Goal: Task Accomplishment & Management: Use online tool/utility

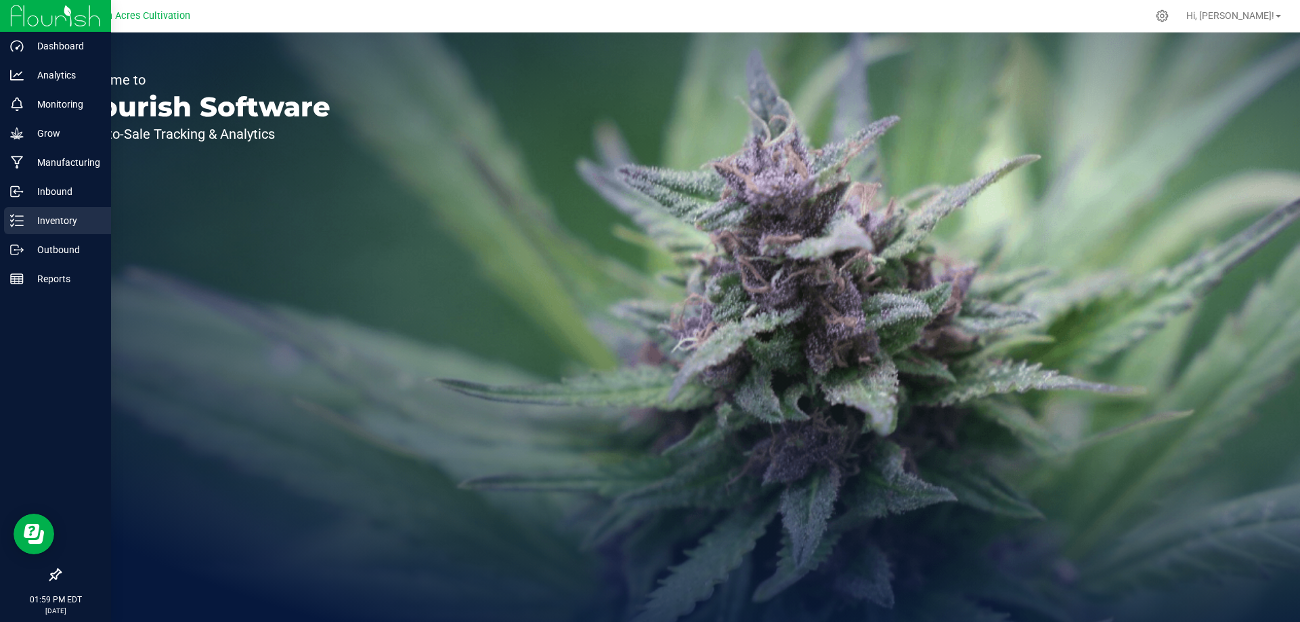
click at [43, 217] on p "Inventory" at bounding box center [64, 221] width 81 height 16
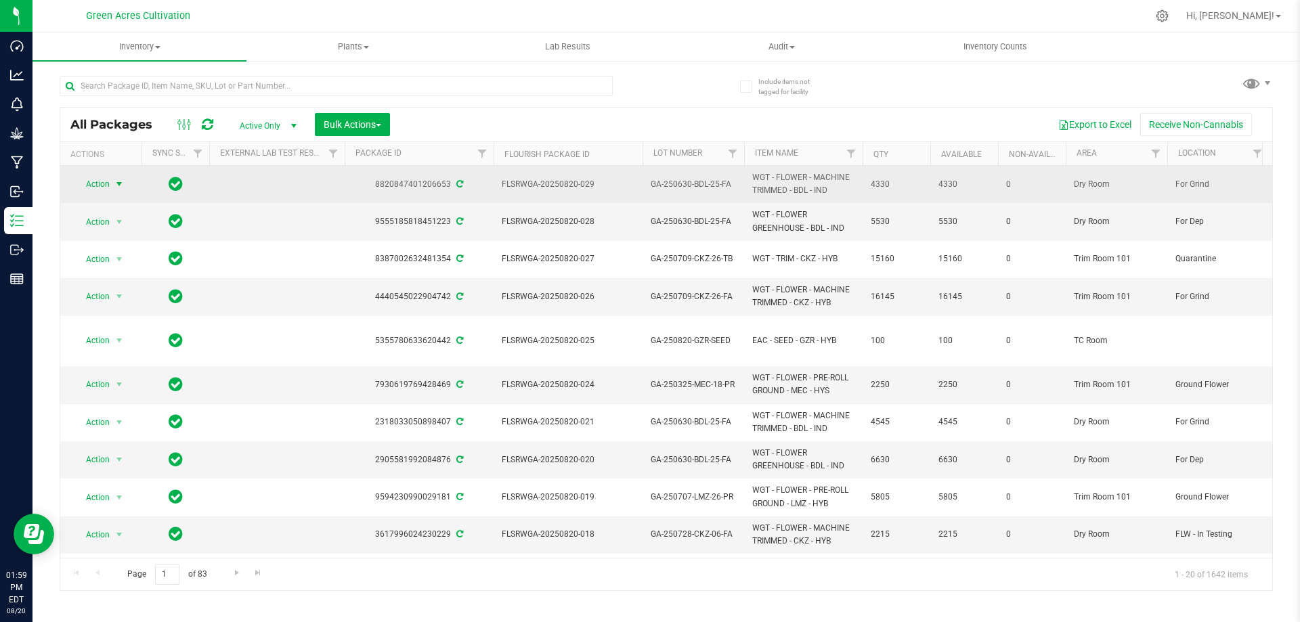
click at [107, 184] on span "Action" at bounding box center [92, 184] width 37 height 19
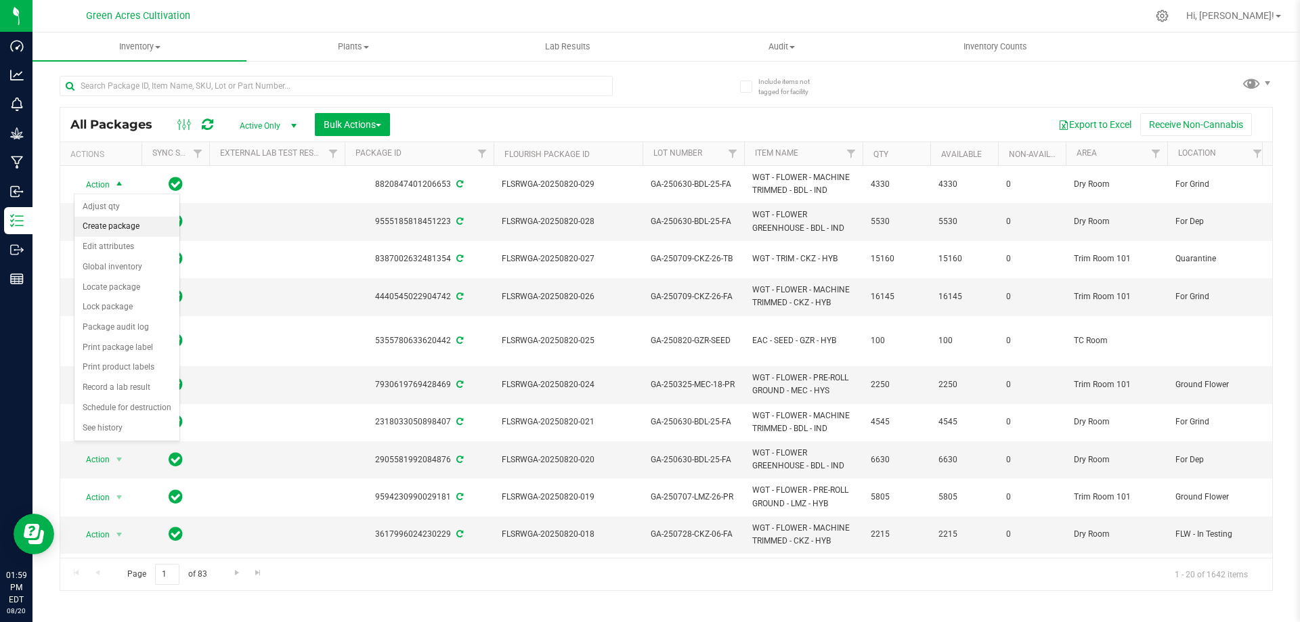
click at [91, 225] on li "Create package" at bounding box center [126, 227] width 105 height 20
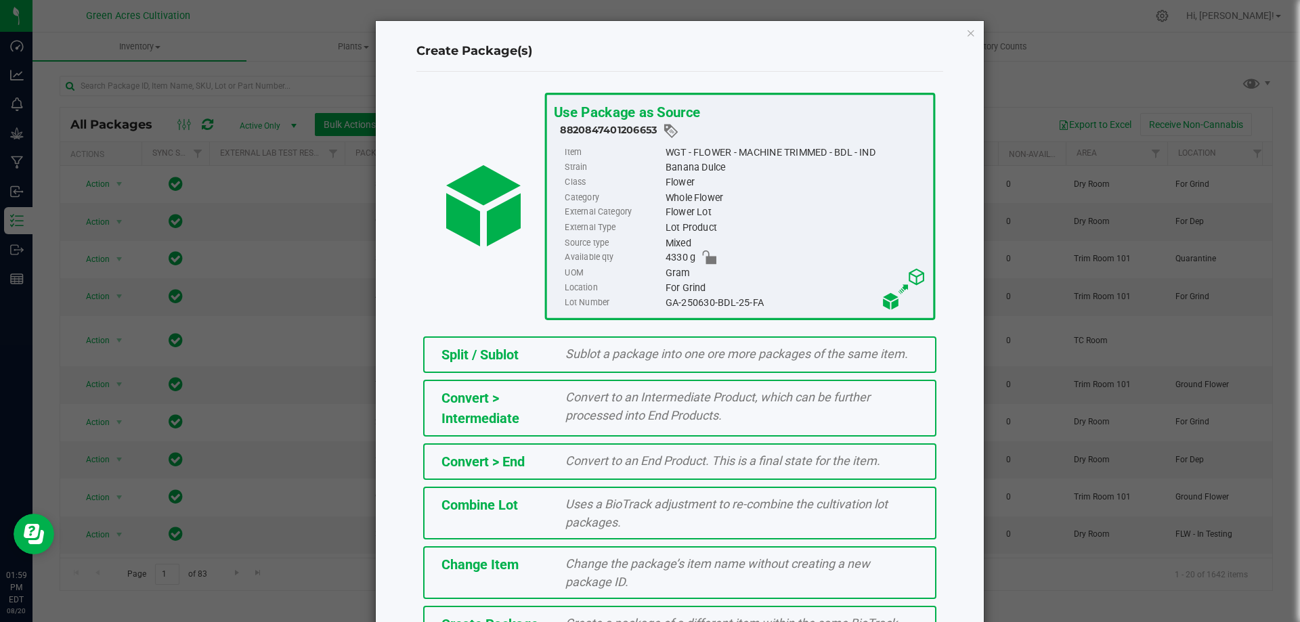
scroll to position [98, 0]
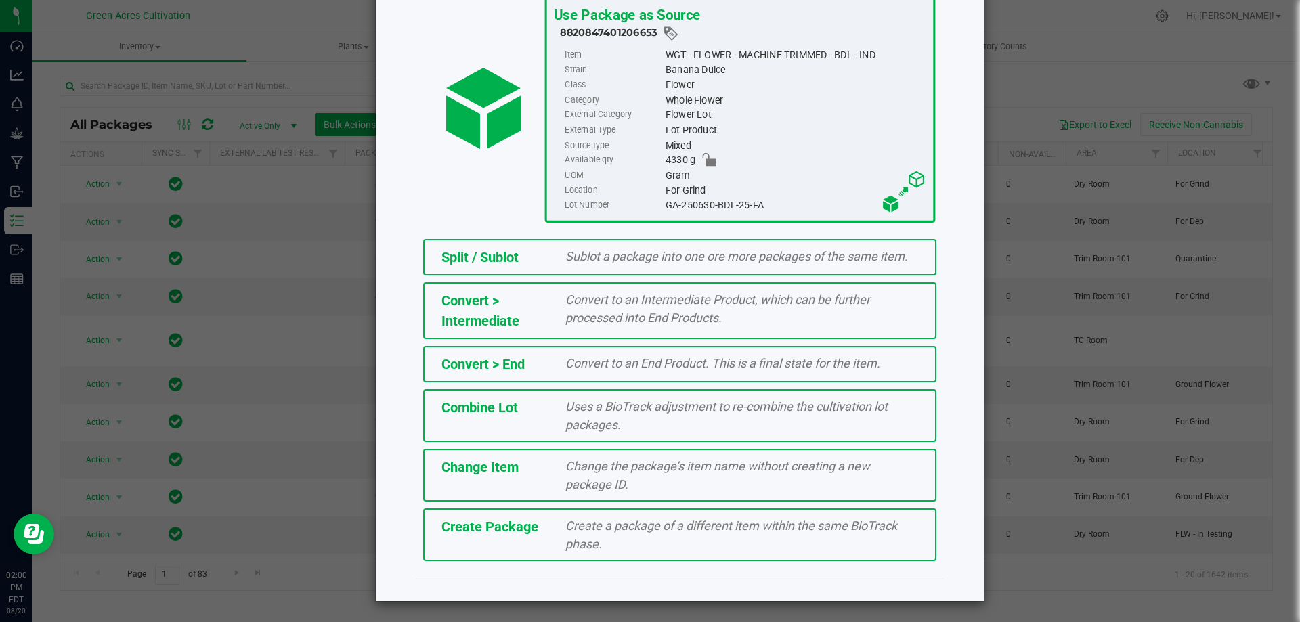
click at [611, 534] on div "Create a package of a different item within the same BioTrack phase." at bounding box center [741, 535] width 373 height 37
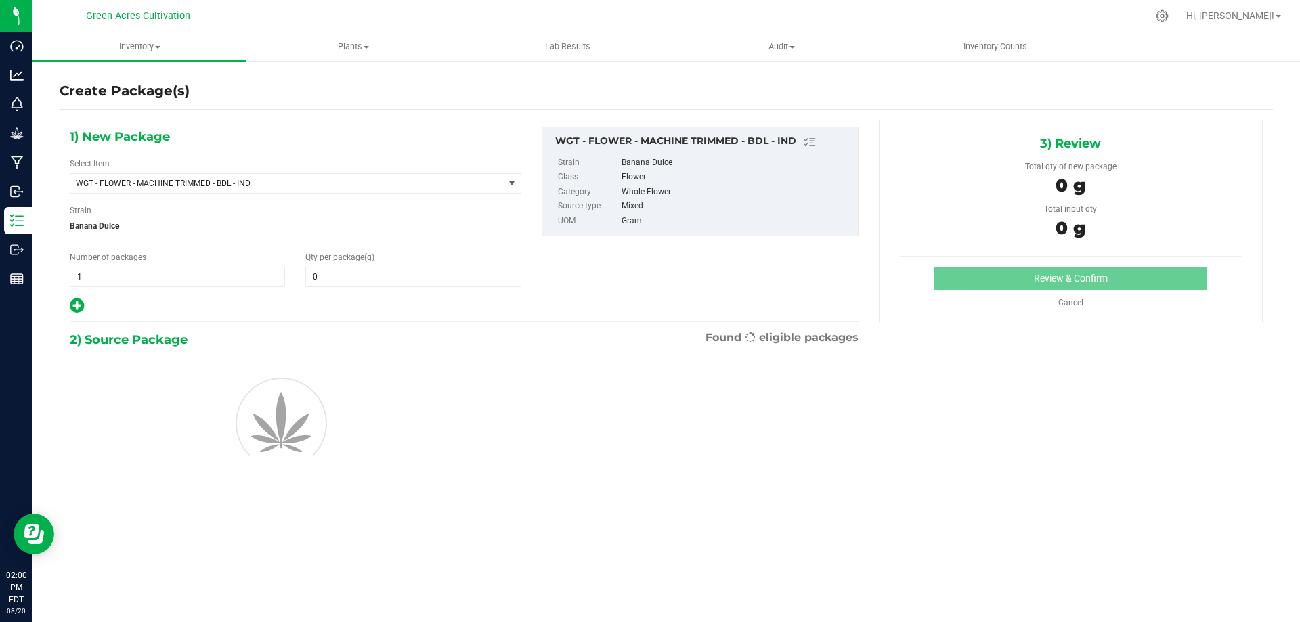
type input "0.0000"
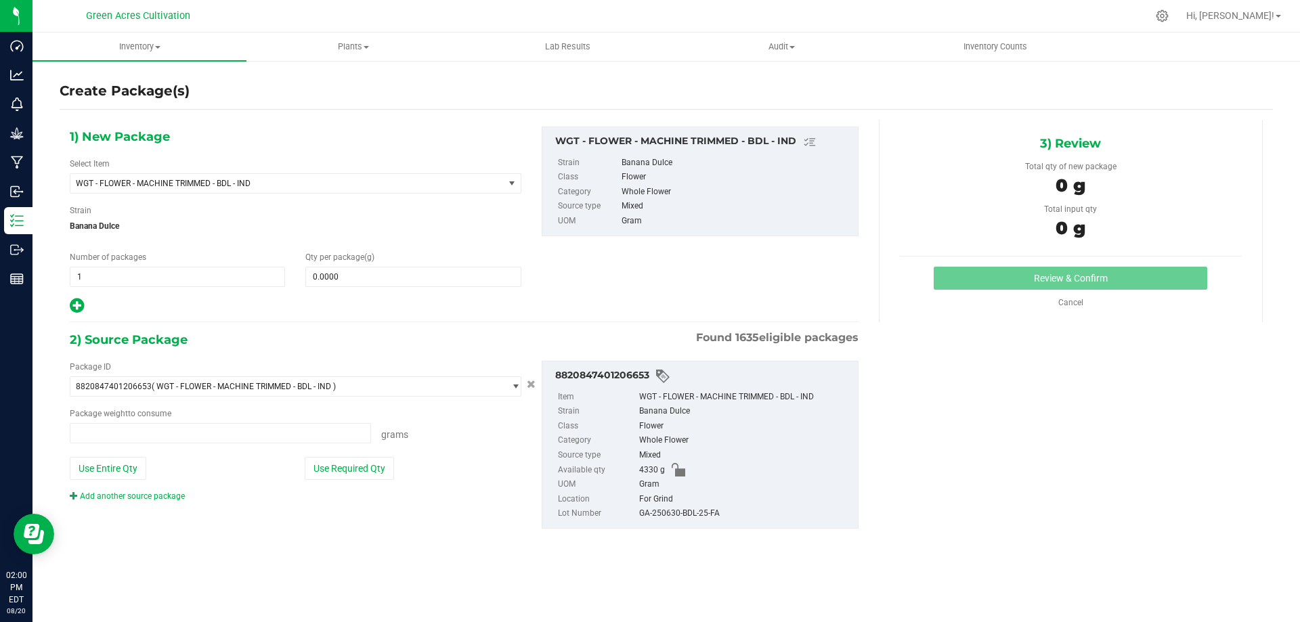
type input "0.0000 g"
click at [147, 180] on span "WGT - FLOWER - MACHINE TRIMMED - BDL - IND" at bounding box center [279, 183] width 406 height 9
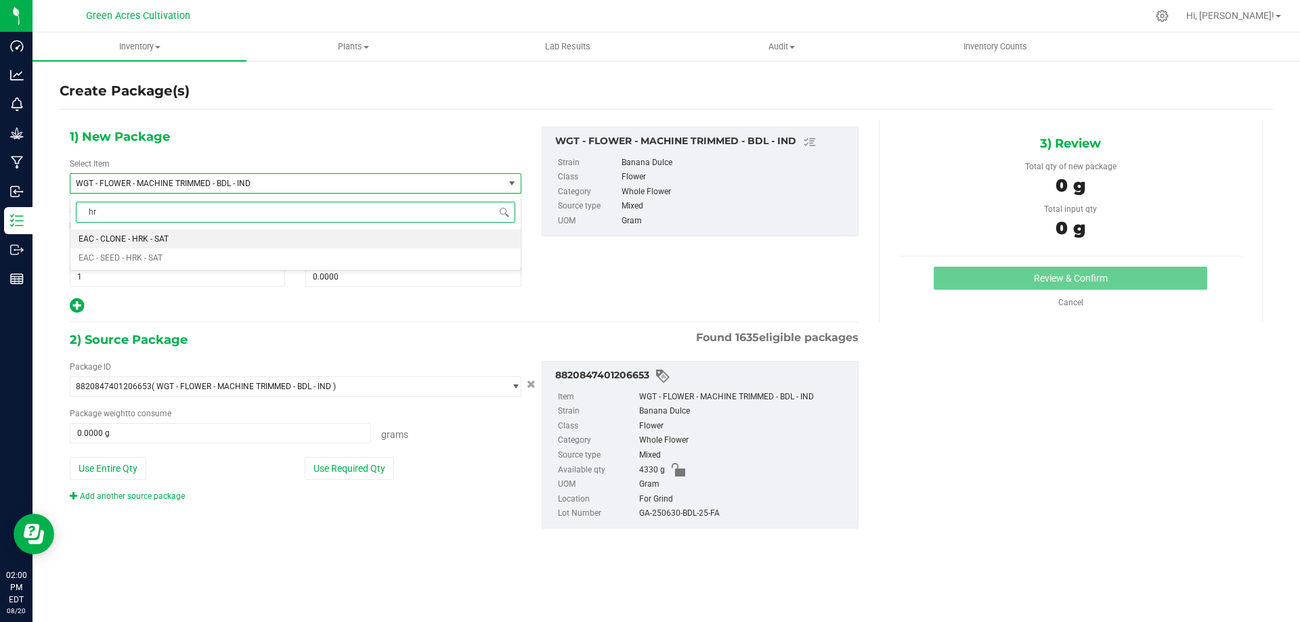
type input "h"
type input "i"
type input "indoor premium - HR"
click at [217, 238] on span "WGT - FLOWER INDOOR PREMIUM - HRB - HYB" at bounding box center [162, 238] width 167 height 9
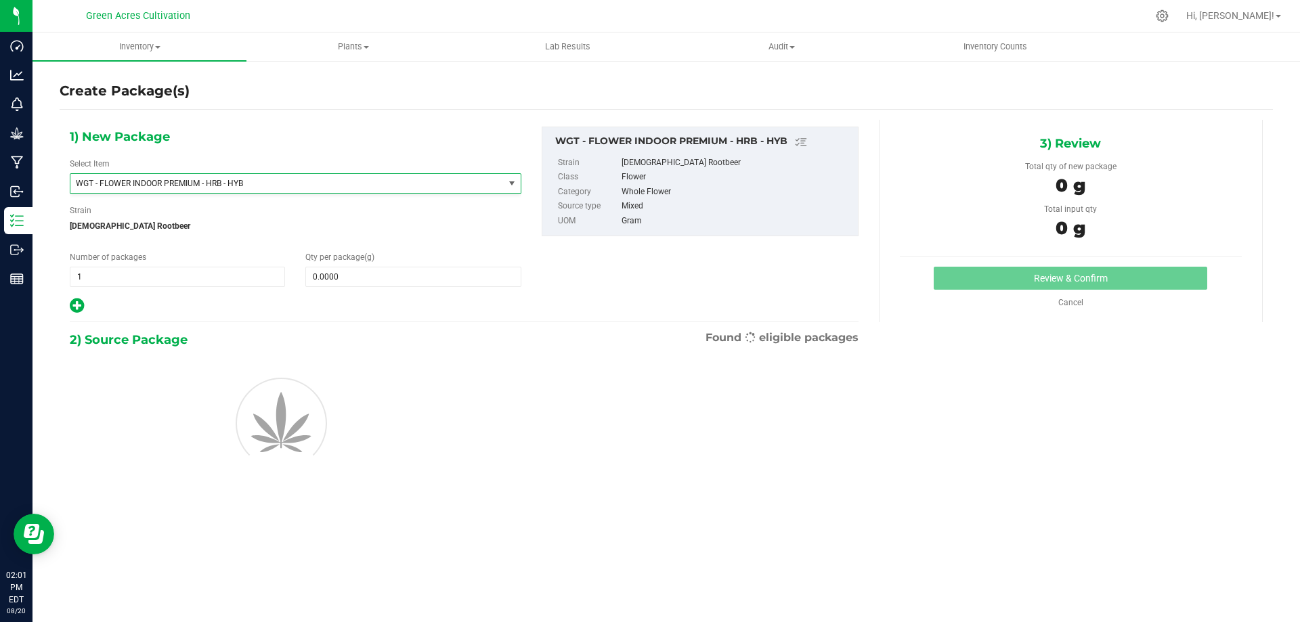
type input "0.0000"
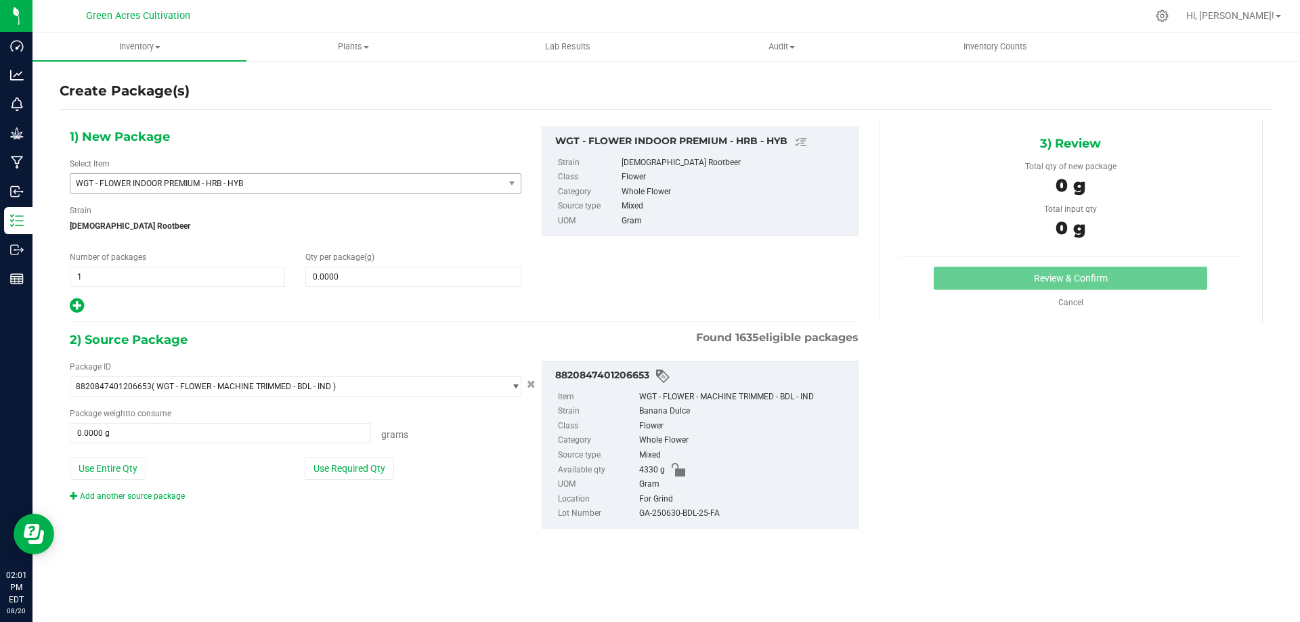
drag, startPoint x: 667, startPoint y: 162, endPoint x: 615, endPoint y: 160, distance: 51.5
click at [615, 160] on li "Strain Hindu Rootbeer" at bounding box center [704, 163] width 293 height 15
click at [219, 187] on span "WGT - FLOWER INDOOR PREMIUM - HRB - HYB" at bounding box center [279, 183] width 406 height 9
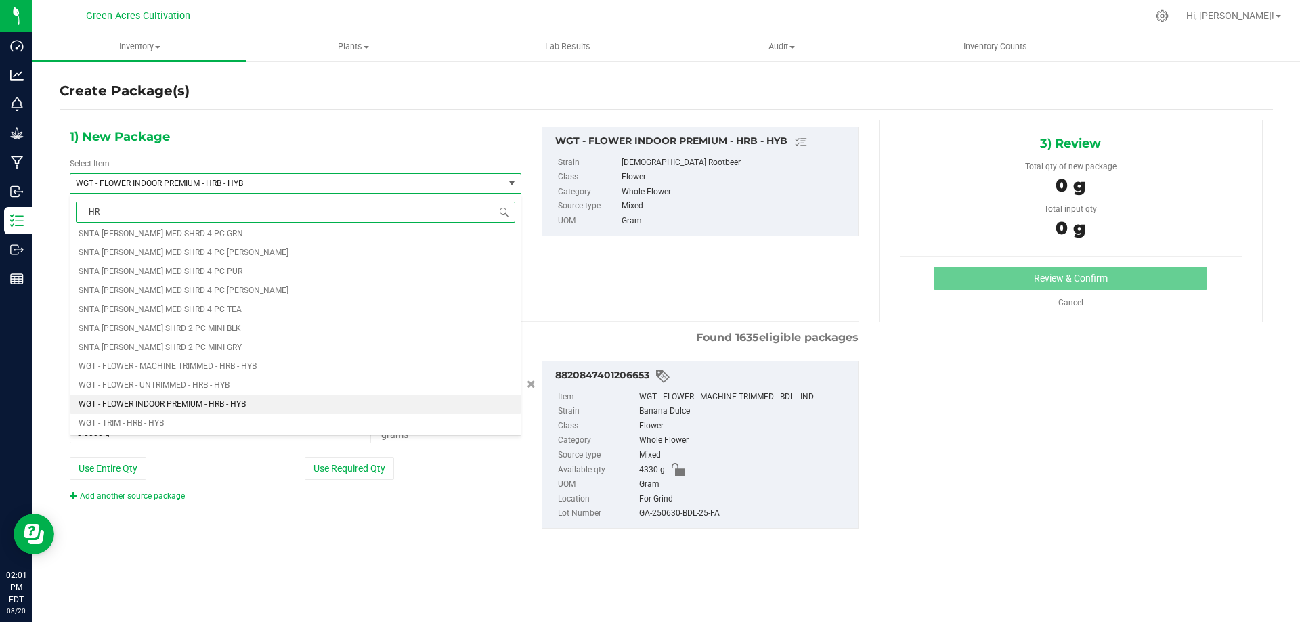
scroll to position [0, 0]
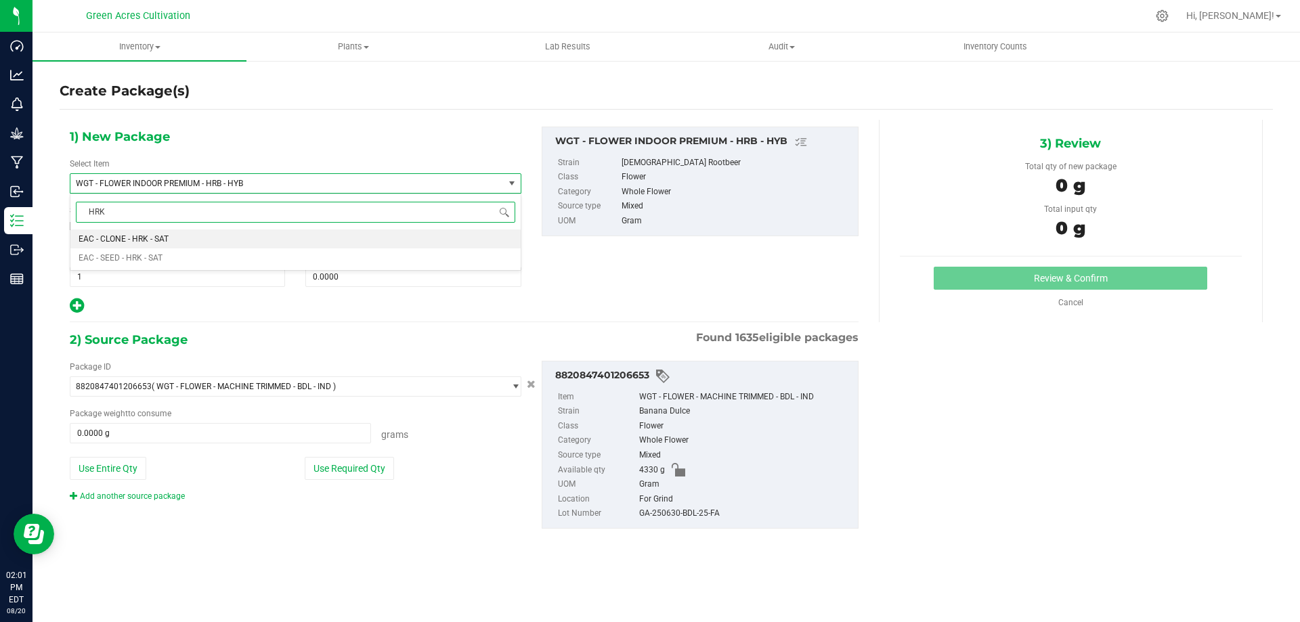
drag, startPoint x: 111, startPoint y: 213, endPoint x: 82, endPoint y: 215, distance: 29.2
click at [82, 215] on input "HRK" at bounding box center [295, 212] width 439 height 21
click at [118, 212] on input "HRK" at bounding box center [295, 212] width 439 height 21
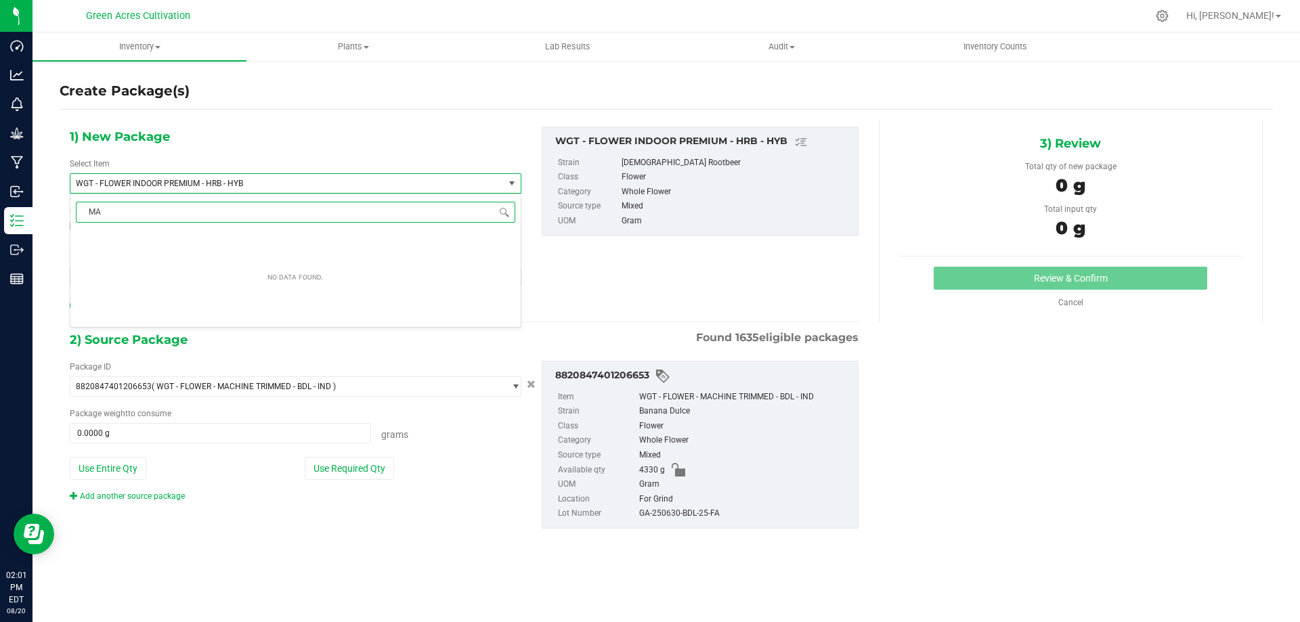
type input "M"
click at [123, 213] on input "HRK" at bounding box center [295, 212] width 439 height 21
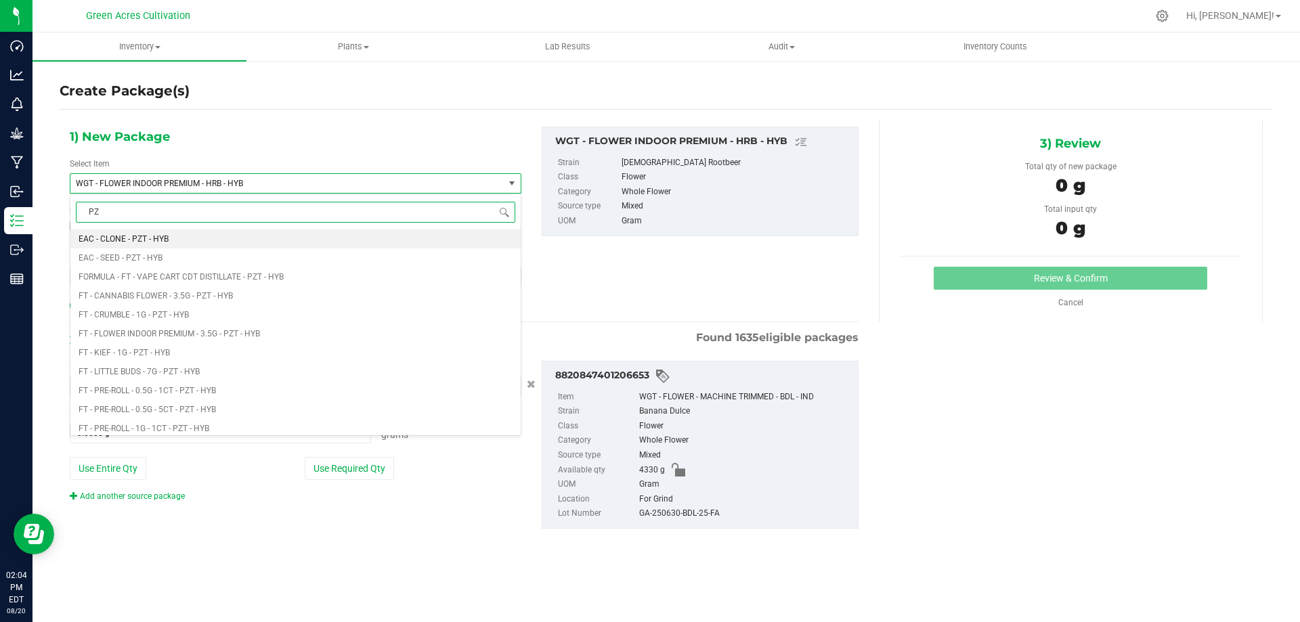
type input "P"
click at [123, 213] on input at bounding box center [295, 212] width 439 height 21
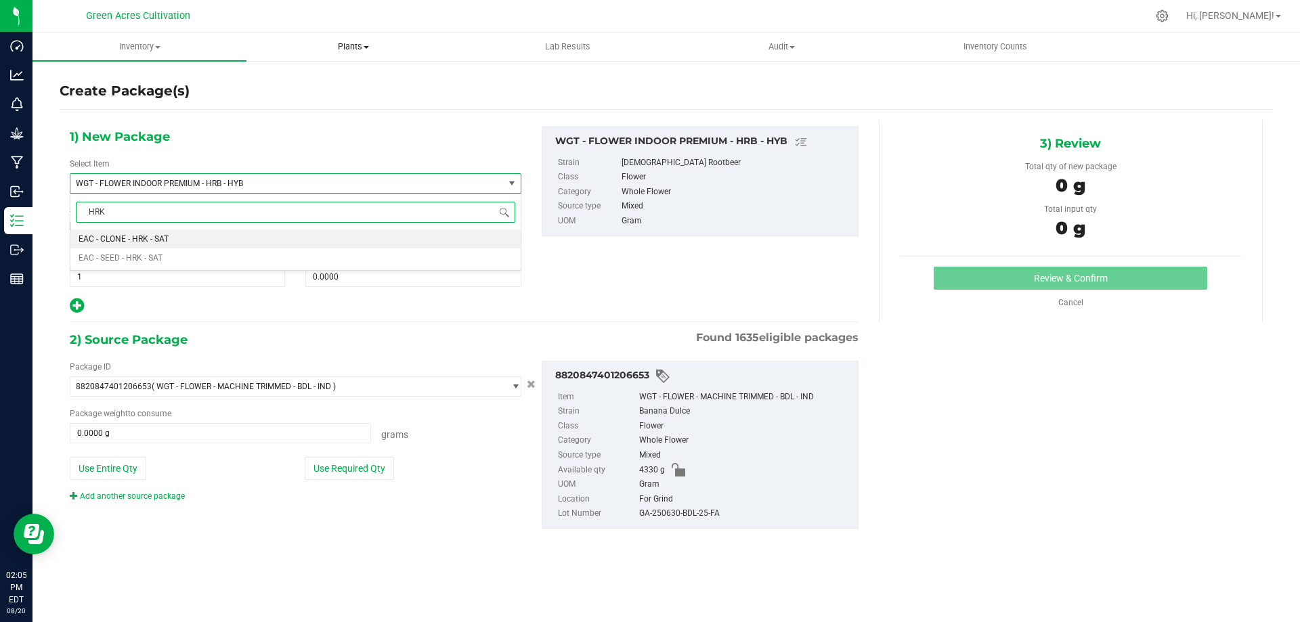
type input "HRK"
click at [383, 52] on span "Plants" at bounding box center [353, 47] width 213 height 12
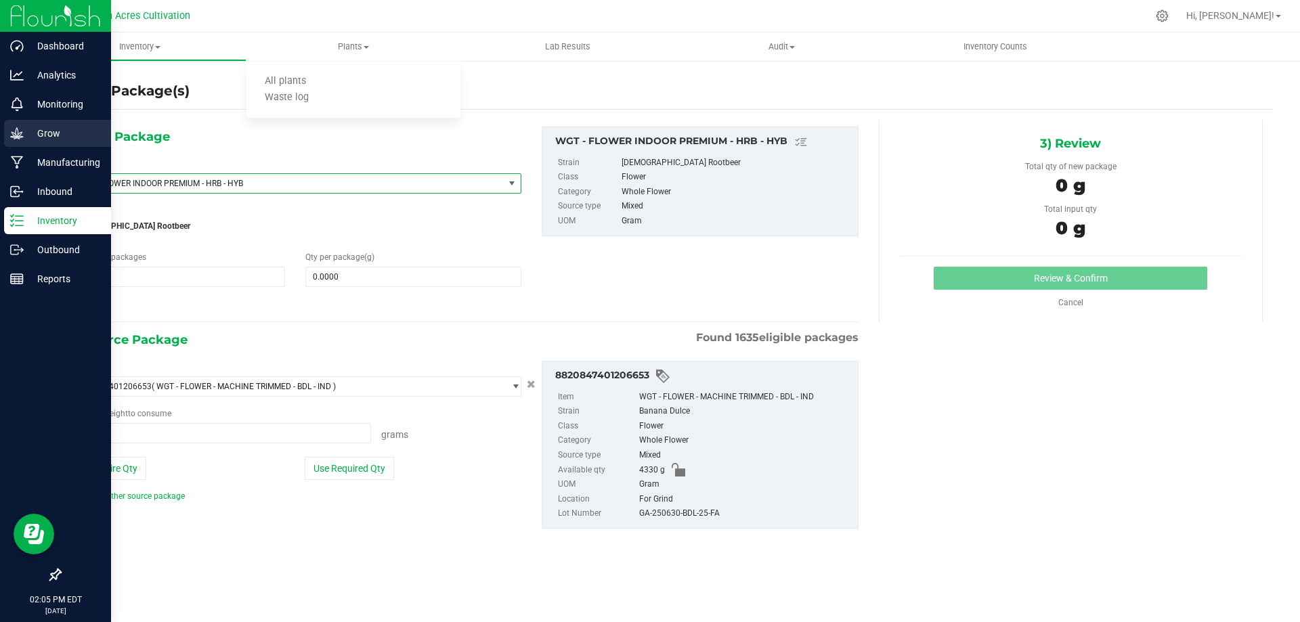
click at [11, 135] on icon at bounding box center [17, 134] width 14 height 14
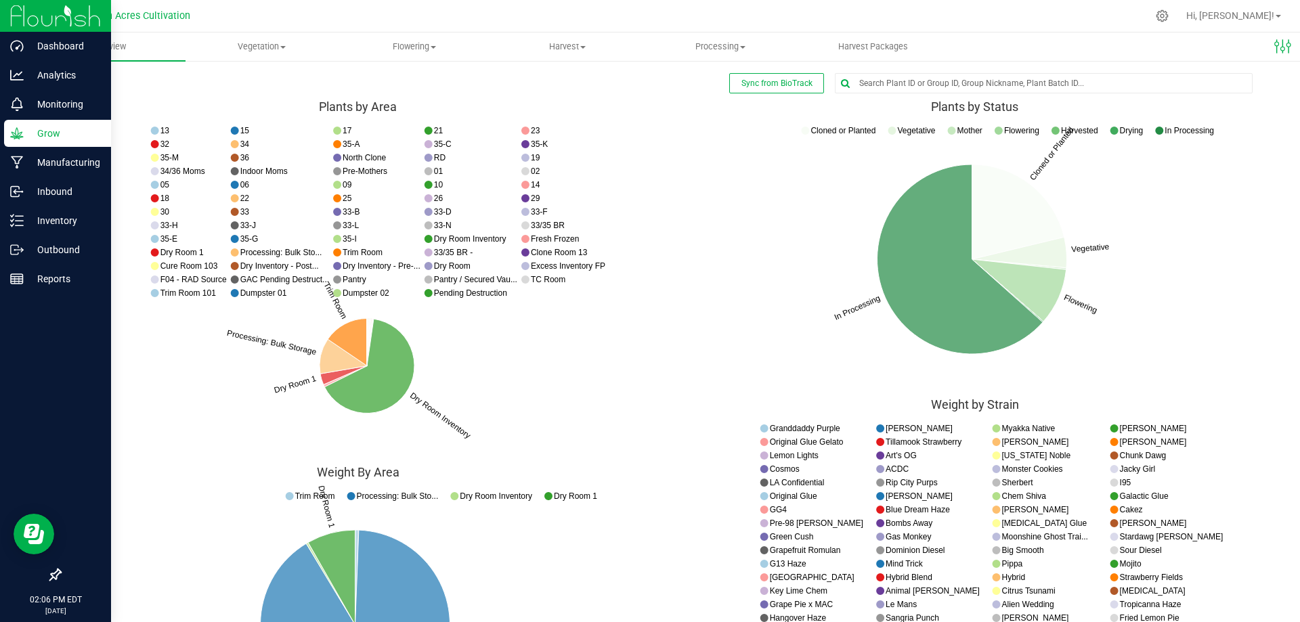
click at [106, 125] on div "Grow" at bounding box center [57, 133] width 107 height 27
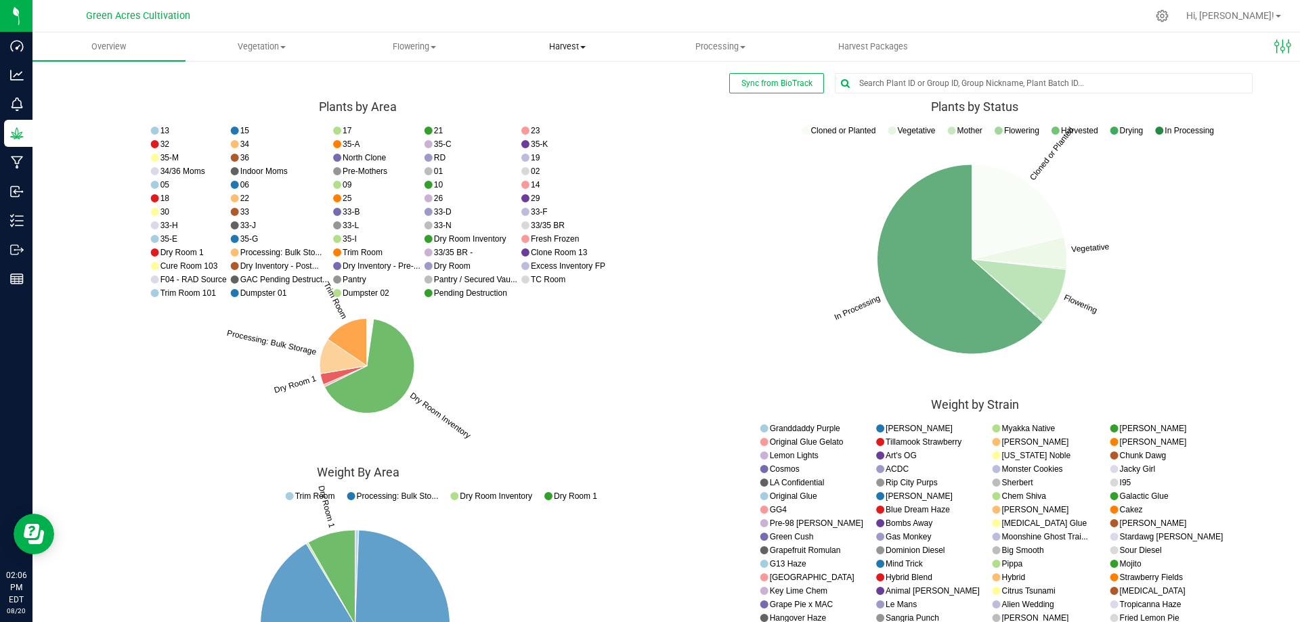
click at [572, 49] on span "Harvest" at bounding box center [568, 47] width 152 height 12
click at [407, 47] on span "Flowering" at bounding box center [415, 47] width 152 height 12
click at [409, 91] on li "Flowering groups" at bounding box center [415, 98] width 153 height 16
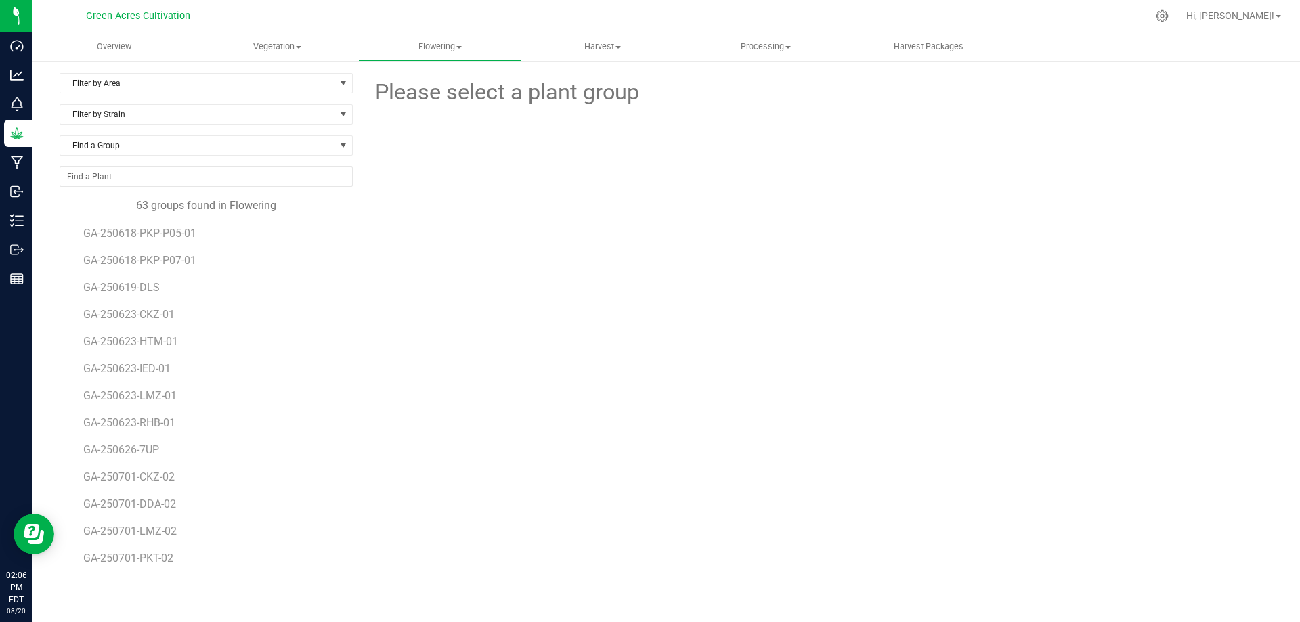
scroll to position [1379, 0]
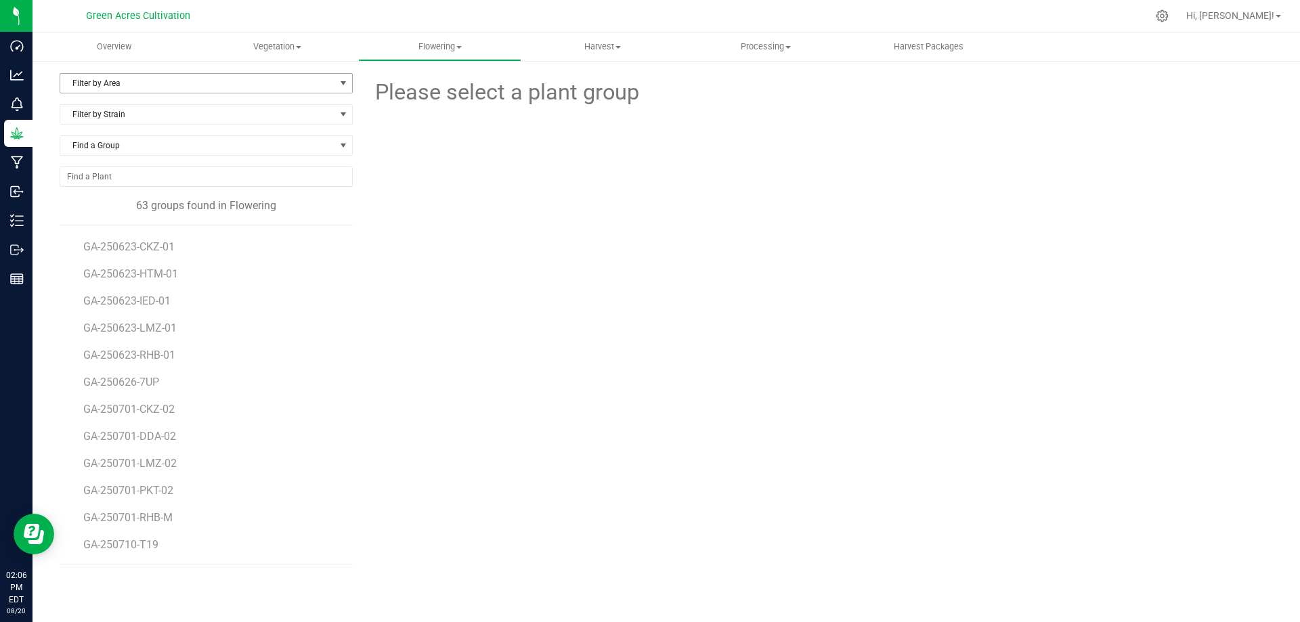
click at [131, 72] on div "Filter by Area Filter by Area All 01 02 05 06 09 10 14 18 22 25 26 29 30 33 33-…" at bounding box center [667, 319] width 1268 height 519
click at [131, 79] on span "Filter by Area" at bounding box center [197, 83] width 275 height 19
click at [77, 156] on li "10" at bounding box center [206, 160] width 292 height 20
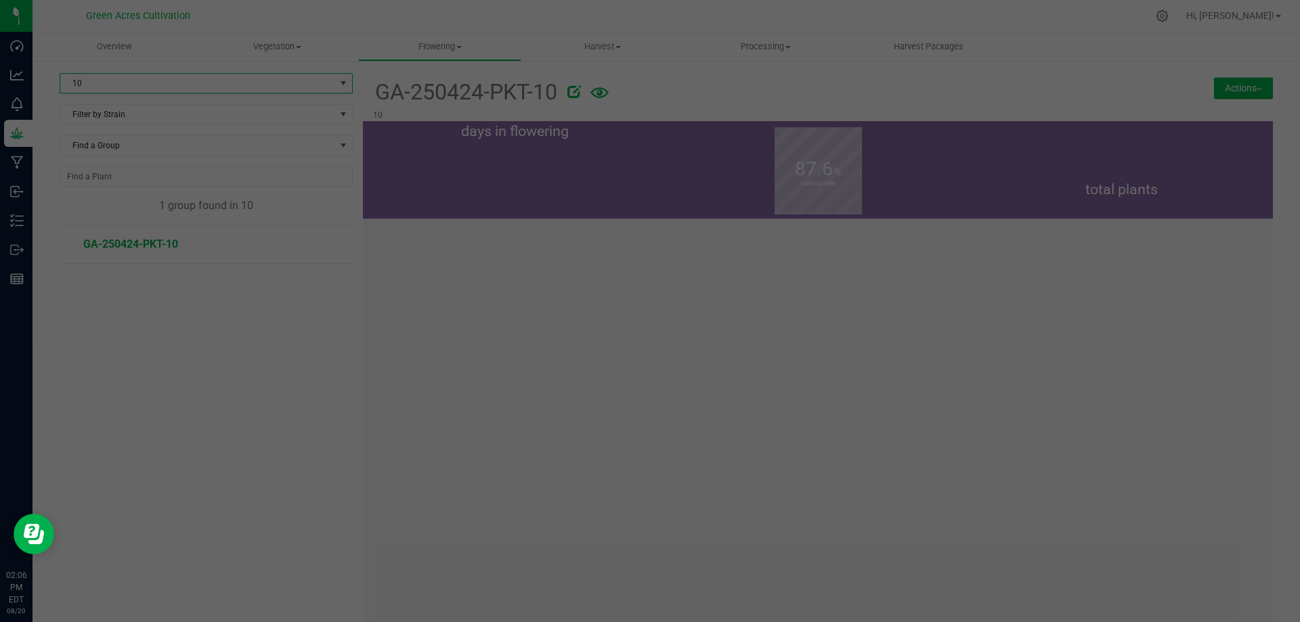
scroll to position [0, 0]
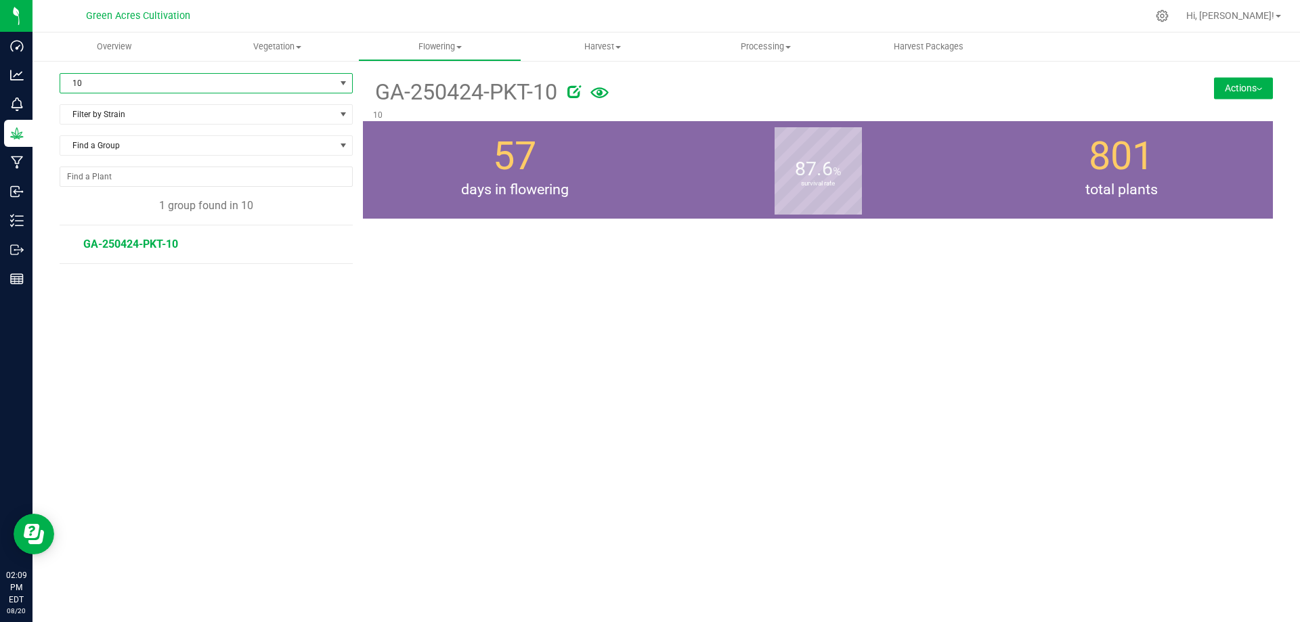
click at [169, 238] on span "GA-250424-PKT-10" at bounding box center [130, 244] width 95 height 13
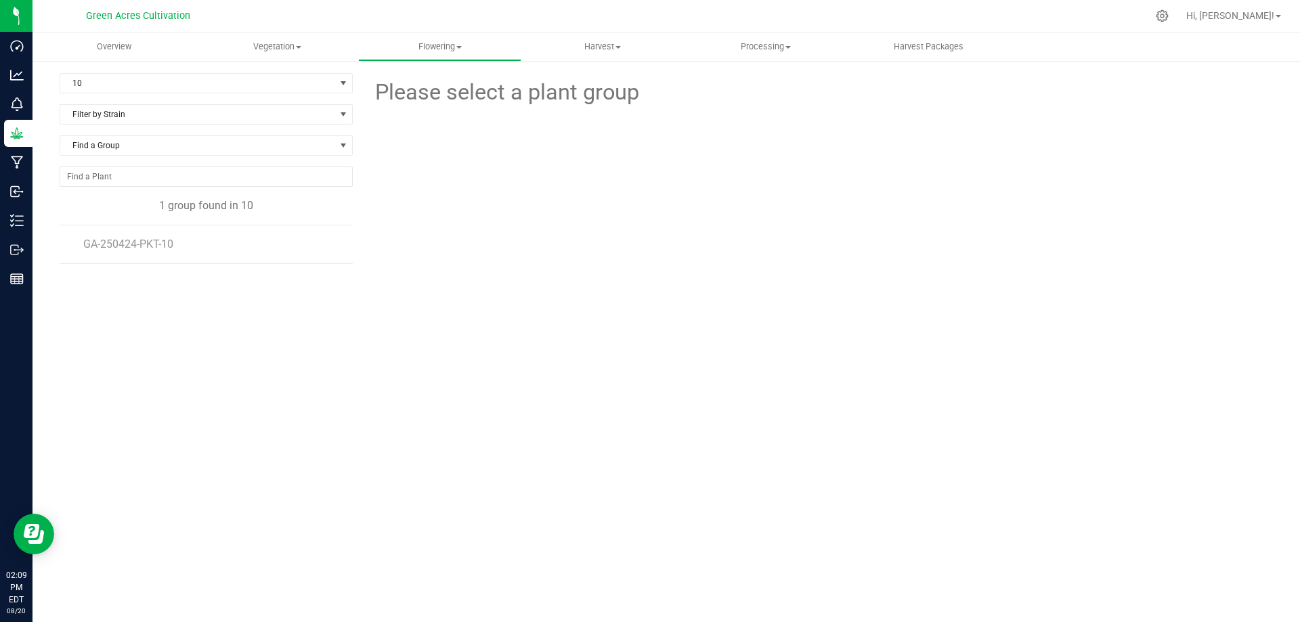
click at [771, 243] on div at bounding box center [818, 183] width 465 height 149
click at [1263, 16] on span "Hi, [PERSON_NAME]!" at bounding box center [1230, 15] width 88 height 11
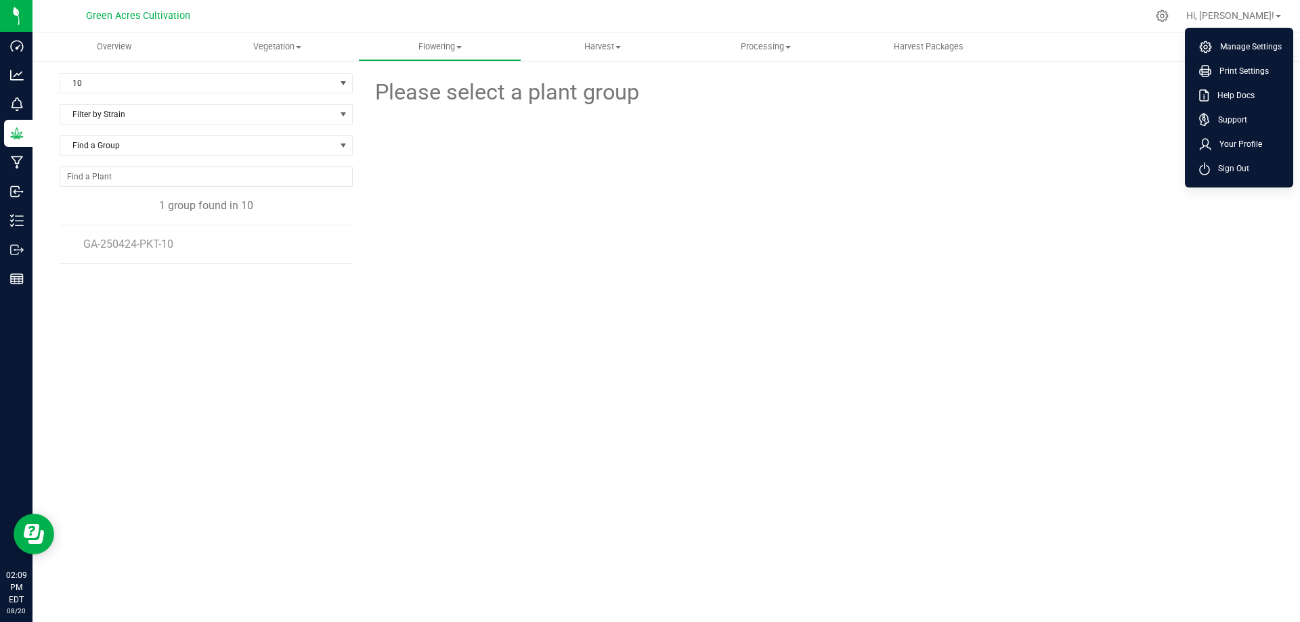
click at [1112, 261] on div "Please select a plant group" at bounding box center [818, 276] width 910 height 406
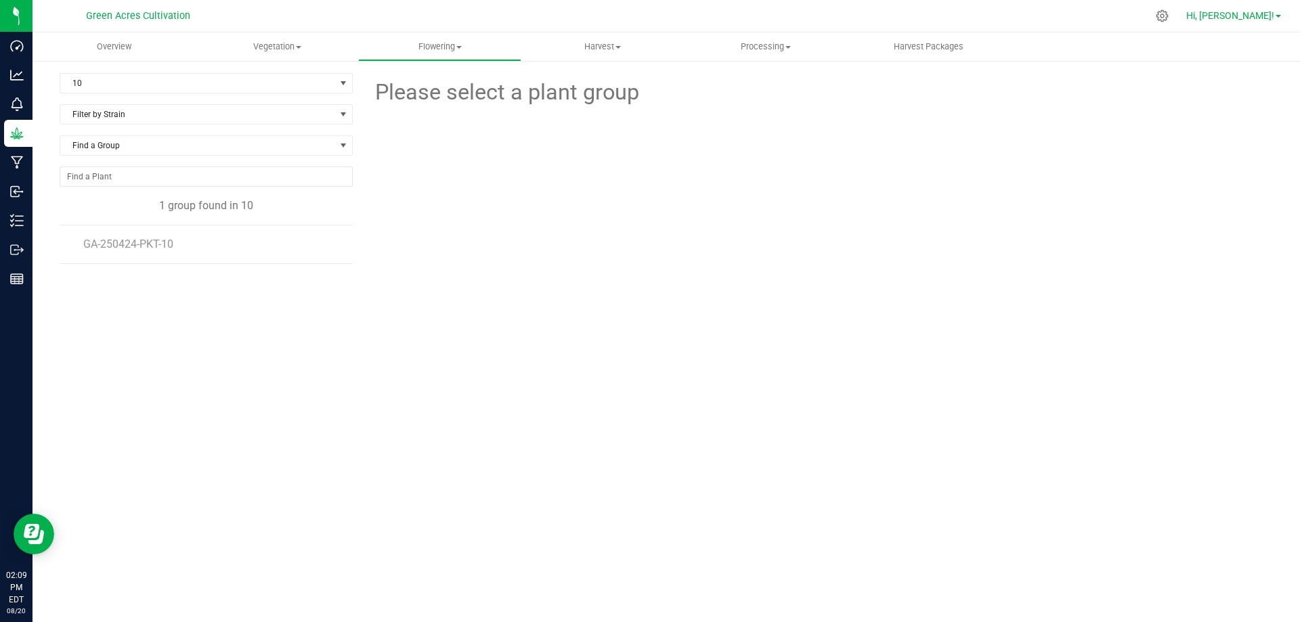
click at [1242, 9] on link "Hi, [PERSON_NAME]!" at bounding box center [1234, 16] width 106 height 14
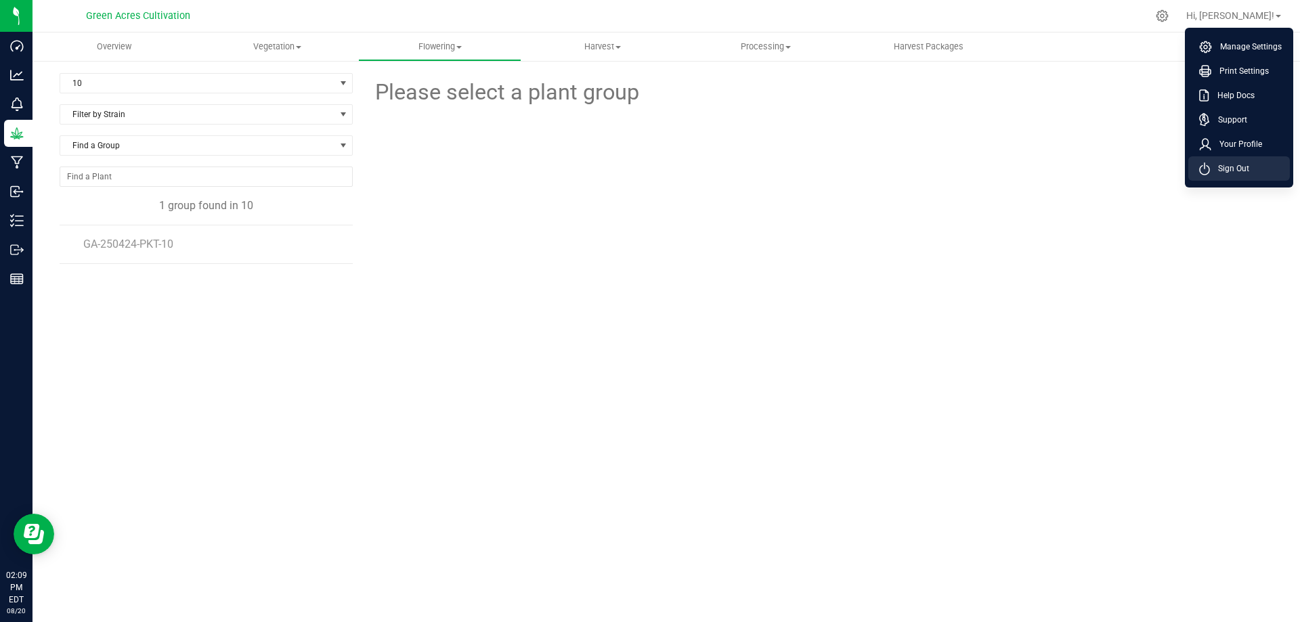
click at [1215, 170] on span "Sign Out" at bounding box center [1229, 169] width 39 height 14
